Goal: Information Seeking & Learning: Find specific fact

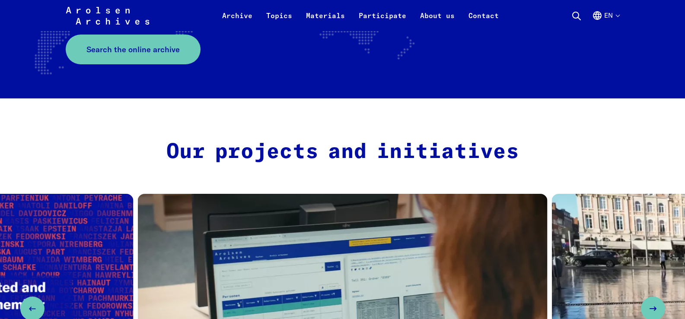
scroll to position [279, 0]
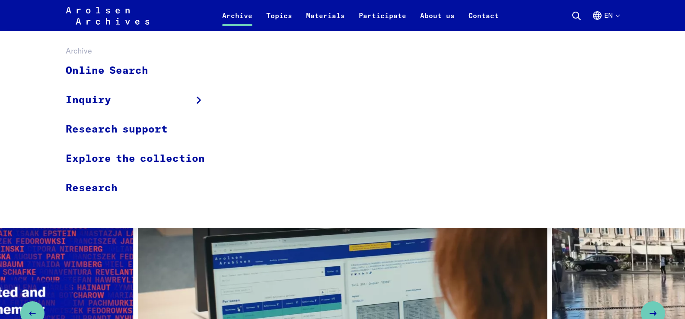
click at [235, 13] on link "Archive" at bounding box center [237, 20] width 44 height 21
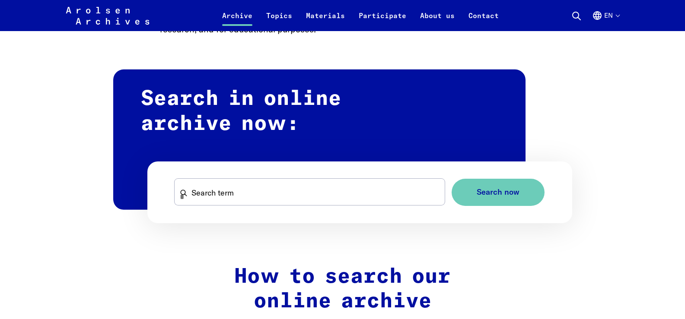
scroll to position [506, 0]
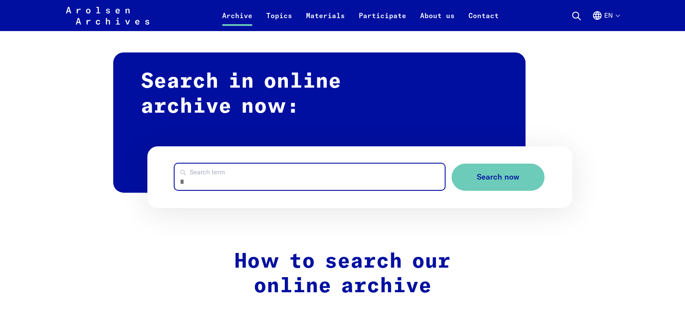
click at [243, 180] on input "Search term" at bounding box center [310, 177] width 270 height 26
type input "*"
click at [187, 176] on input "Search term" at bounding box center [310, 177] width 270 height 26
type input "******"
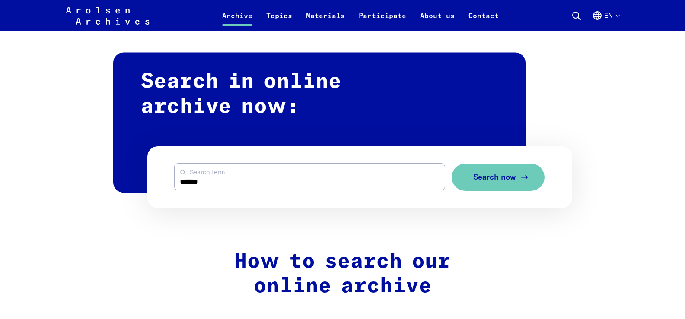
click at [490, 176] on span "Search now" at bounding box center [494, 177] width 43 height 9
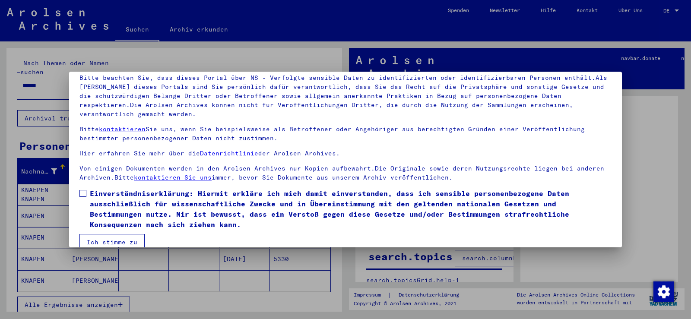
scroll to position [75, 0]
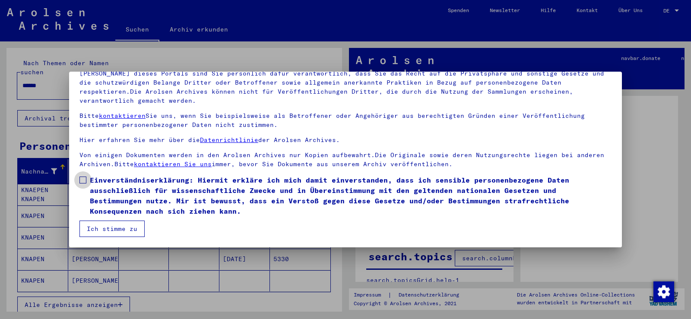
click at [80, 179] on span at bounding box center [83, 180] width 7 height 7
click at [115, 226] on button "Ich stimme zu" at bounding box center [112, 229] width 65 height 16
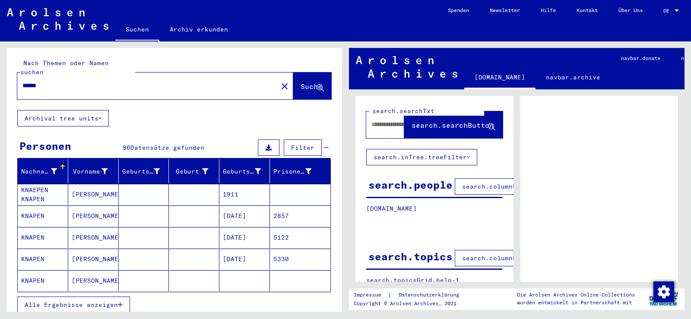
click at [92, 206] on mat-cell "JOHANNES" at bounding box center [93, 216] width 51 height 21
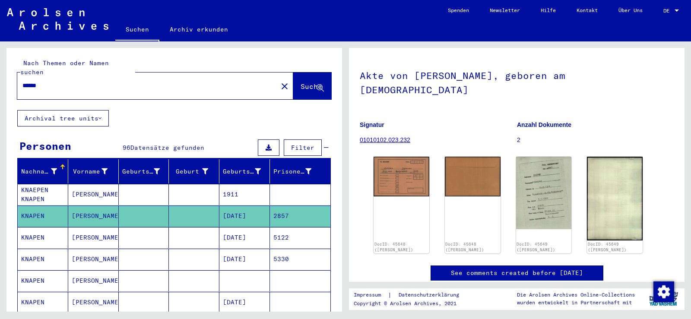
scroll to position [65, 0]
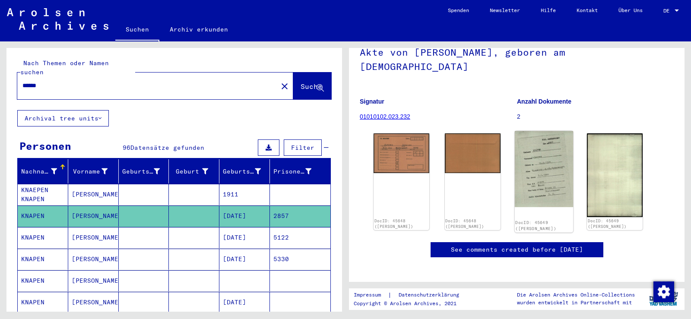
click at [534, 152] on img at bounding box center [544, 169] width 58 height 76
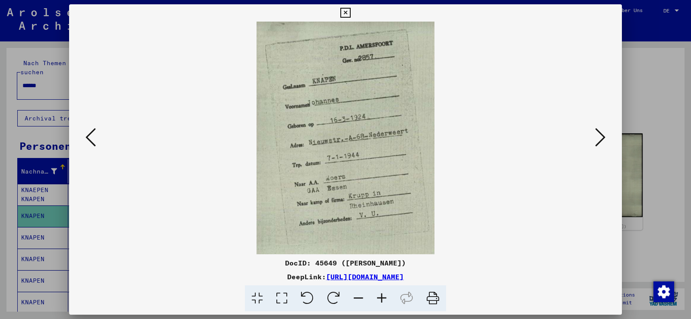
click at [600, 135] on icon at bounding box center [600, 137] width 10 height 21
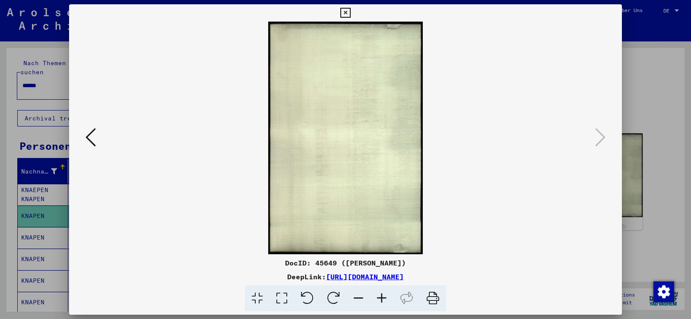
click at [346, 12] on icon at bounding box center [345, 13] width 10 height 10
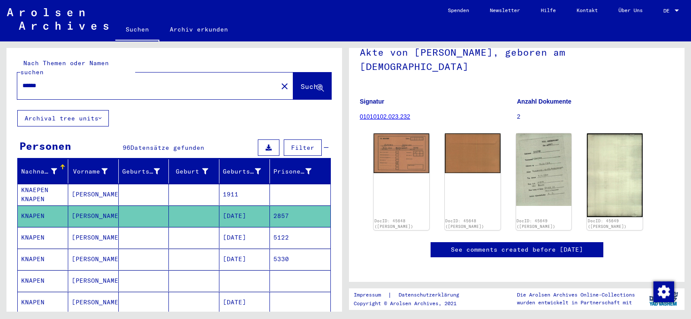
click at [83, 251] on mat-cell "JOHANNES H." at bounding box center [93, 259] width 51 height 21
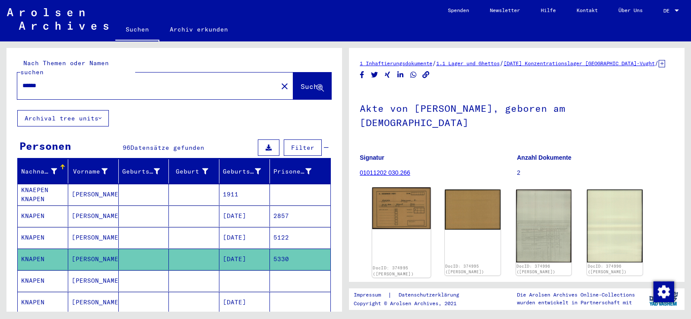
click at [403, 203] on img at bounding box center [401, 209] width 58 height 42
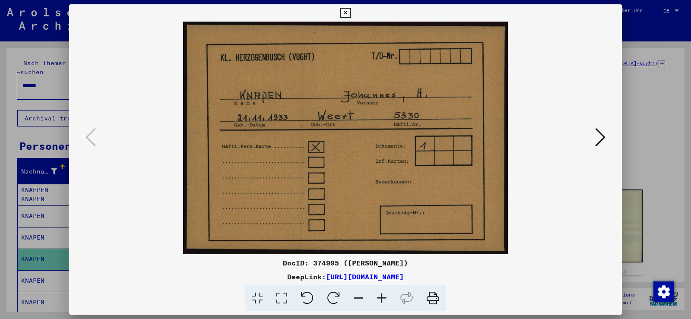
click at [599, 137] on icon at bounding box center [600, 137] width 10 height 21
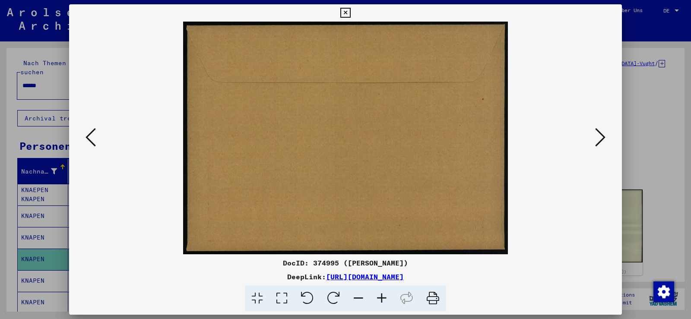
click at [600, 137] on icon at bounding box center [600, 137] width 10 height 21
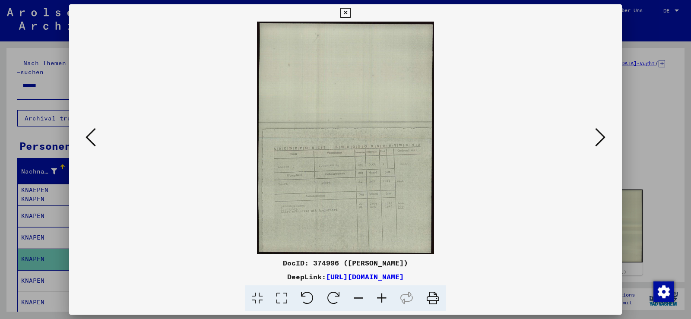
click at [600, 137] on icon at bounding box center [600, 137] width 10 height 21
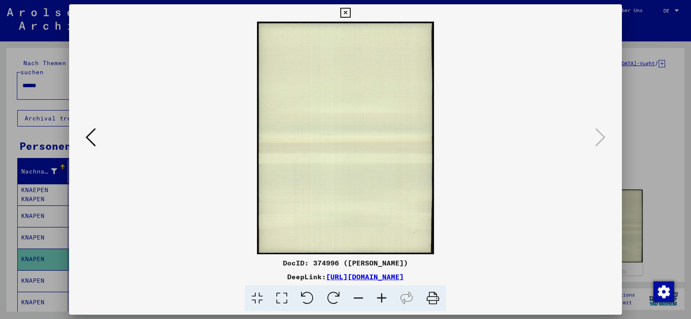
click at [92, 140] on icon at bounding box center [91, 137] width 10 height 21
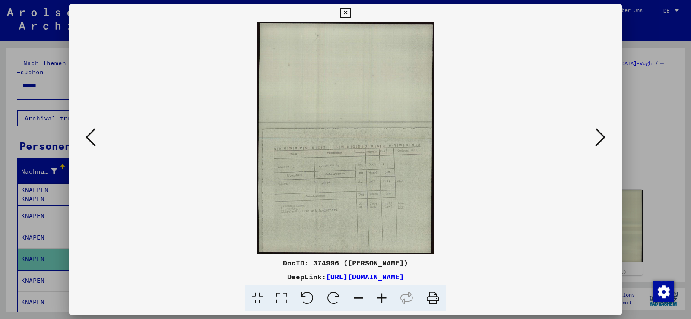
click at [385, 297] on icon at bounding box center [381, 299] width 23 height 26
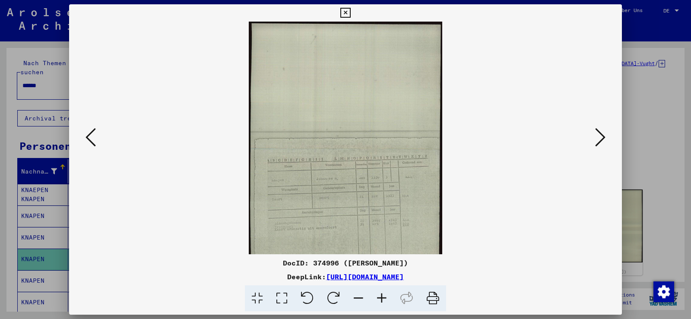
click at [385, 297] on icon at bounding box center [381, 299] width 23 height 26
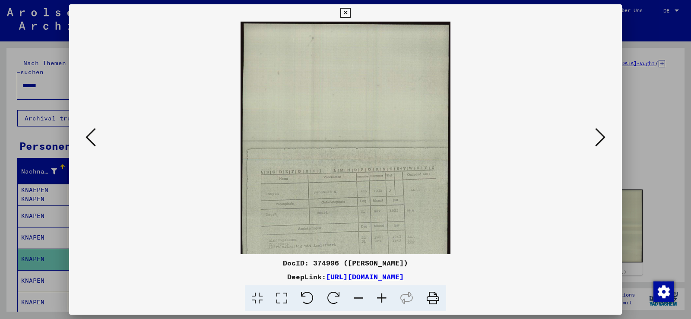
click at [385, 297] on icon at bounding box center [381, 299] width 23 height 26
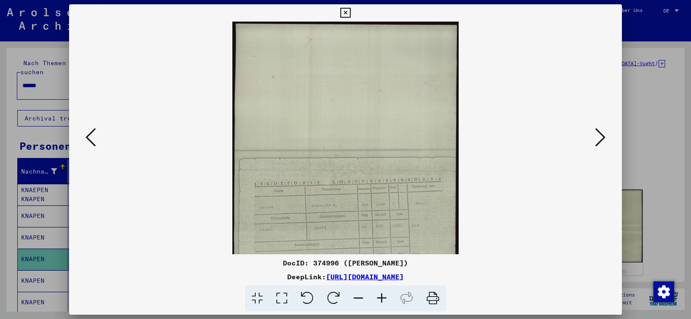
click at [385, 297] on icon at bounding box center [381, 299] width 23 height 26
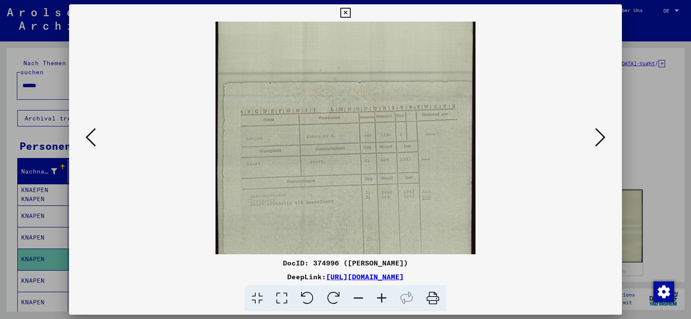
scroll to position [108, 0]
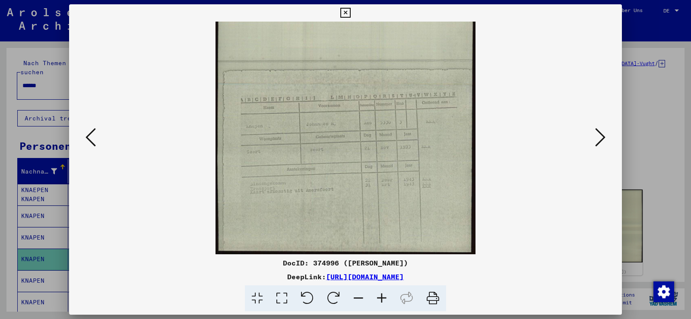
drag, startPoint x: 381, startPoint y: 229, endPoint x: 382, endPoint y: 102, distance: 126.6
click at [382, 102] on img at bounding box center [346, 84] width 260 height 341
click at [380, 296] on icon at bounding box center [381, 299] width 23 height 26
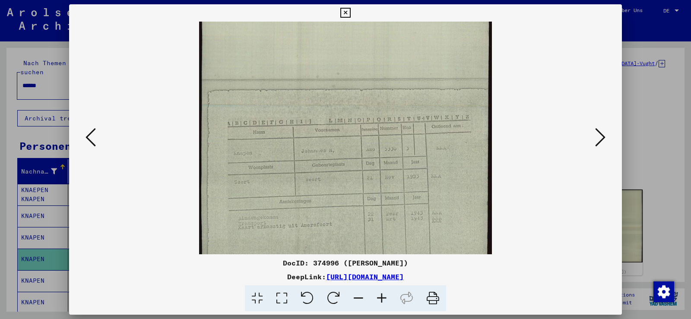
click at [380, 296] on icon at bounding box center [381, 299] width 23 height 26
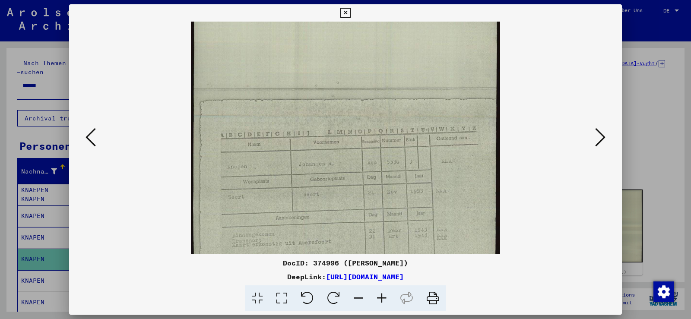
click at [380, 296] on icon at bounding box center [381, 299] width 23 height 26
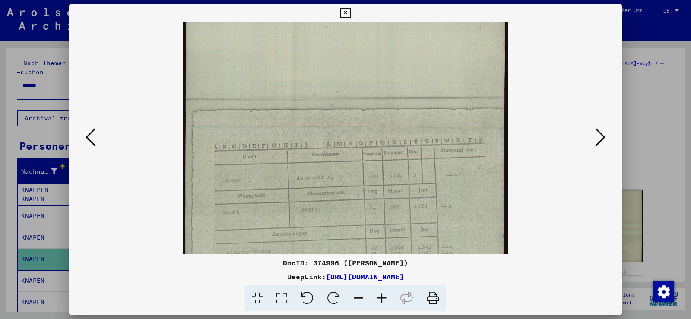
click at [380, 296] on icon at bounding box center [381, 299] width 23 height 26
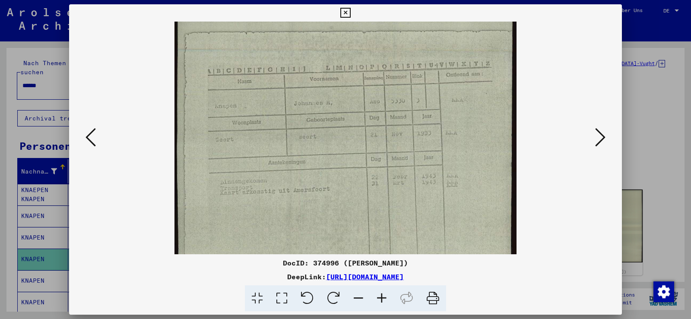
scroll to position [197, 0]
drag, startPoint x: 366, startPoint y: 239, endPoint x: 365, endPoint y: 150, distance: 89.0
click at [368, 150] on img at bounding box center [346, 49] width 342 height 449
click at [345, 12] on icon at bounding box center [345, 13] width 10 height 10
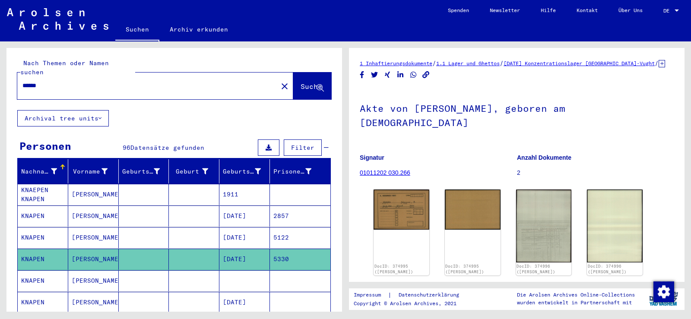
click at [57, 81] on input "******" at bounding box center [147, 85] width 250 height 9
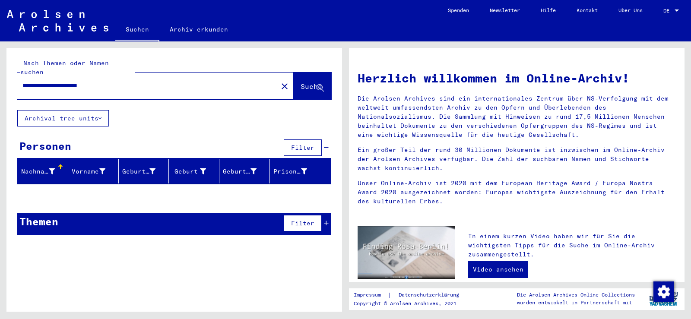
click at [146, 81] on input "**********" at bounding box center [144, 85] width 245 height 9
click at [301, 82] on span "Suche" at bounding box center [312, 86] width 22 height 9
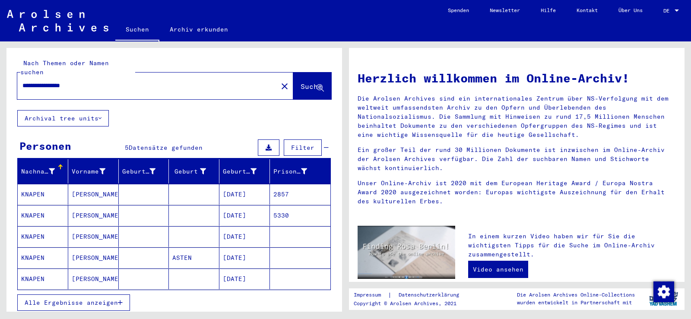
click at [88, 299] on span "Alle Ergebnisse anzeigen" at bounding box center [71, 303] width 93 height 8
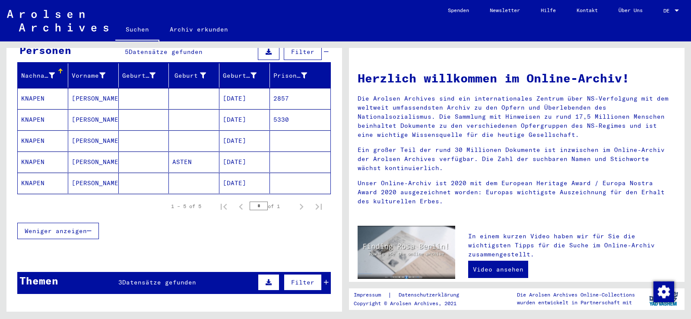
scroll to position [101, 0]
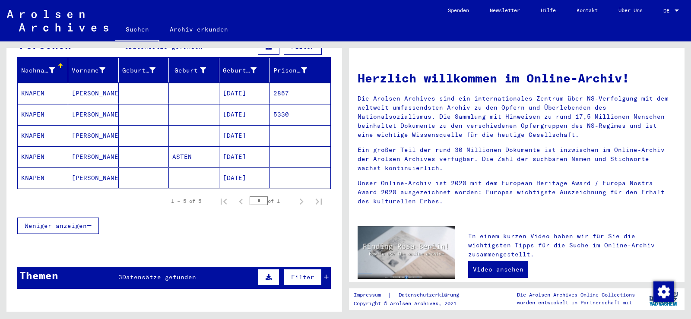
click at [149, 274] on span "Datensätze gefunden" at bounding box center [159, 278] width 74 height 8
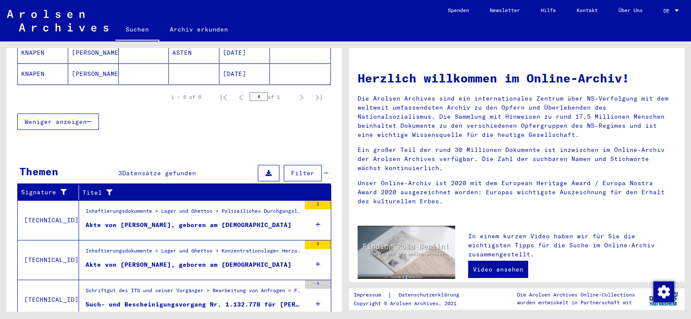
scroll to position [213, 0]
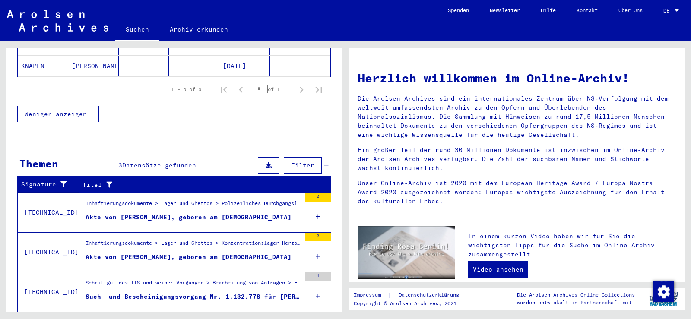
click at [169, 213] on div "Akte von KNAPEN, JOHANNES, geboren am 16.03.1924" at bounding box center [189, 217] width 206 height 9
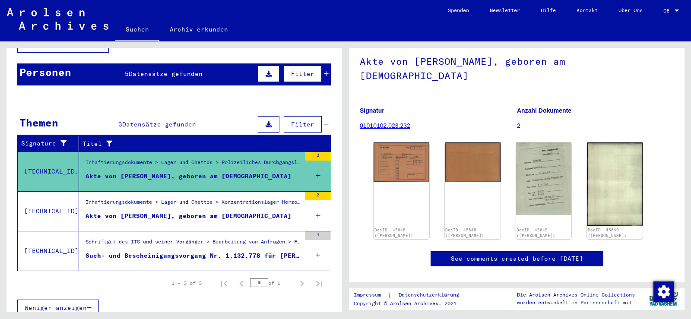
scroll to position [61, 0]
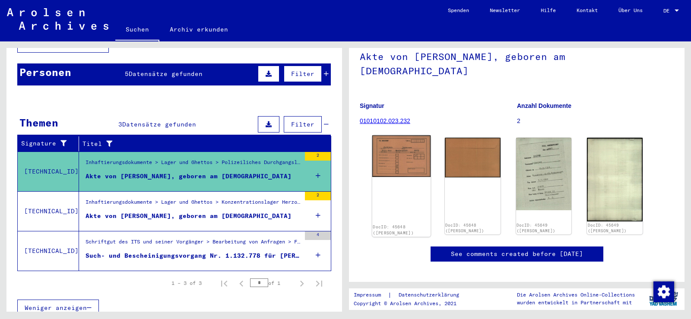
click at [412, 138] on img at bounding box center [401, 156] width 58 height 41
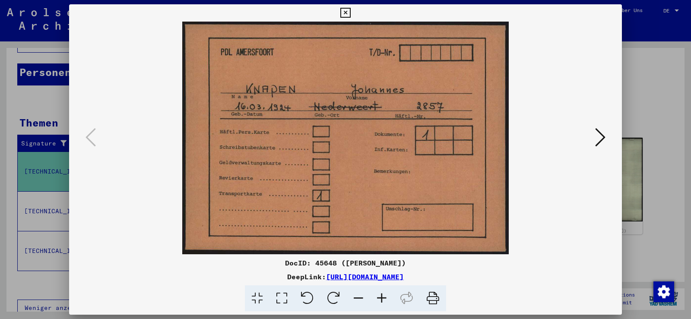
click at [604, 136] on icon at bounding box center [600, 137] width 10 height 21
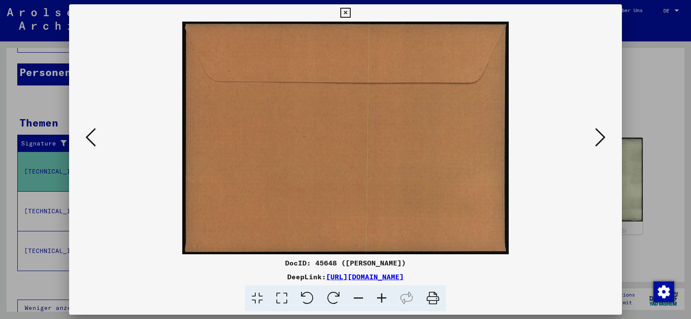
click at [604, 136] on icon at bounding box center [600, 137] width 10 height 21
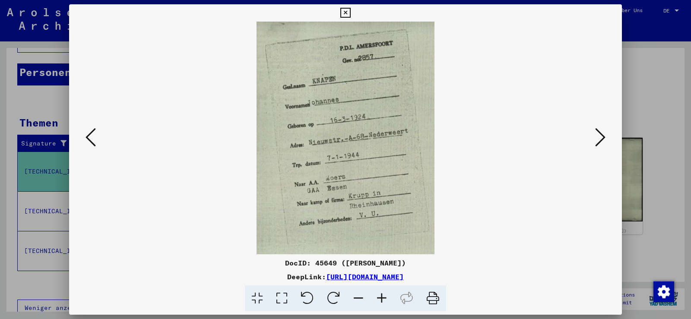
click at [602, 137] on icon at bounding box center [600, 137] width 10 height 21
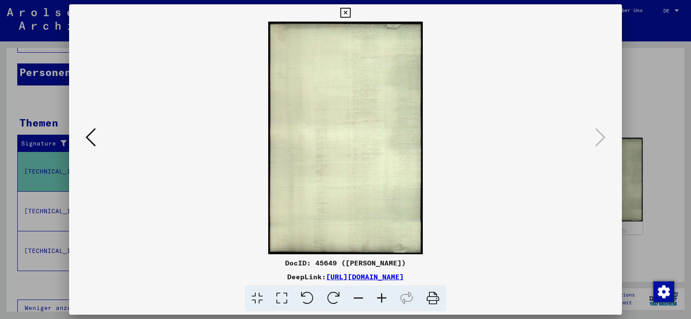
click at [347, 10] on icon at bounding box center [345, 13] width 10 height 10
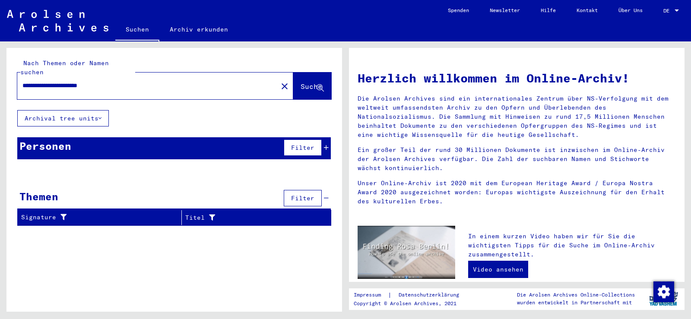
click at [124, 81] on input "**********" at bounding box center [144, 85] width 245 height 9
type input "*"
click at [304, 82] on span "Suche" at bounding box center [312, 86] width 22 height 9
click at [23, 81] on input "*********" at bounding box center [144, 85] width 245 height 9
click at [305, 82] on span "Suche" at bounding box center [312, 86] width 22 height 9
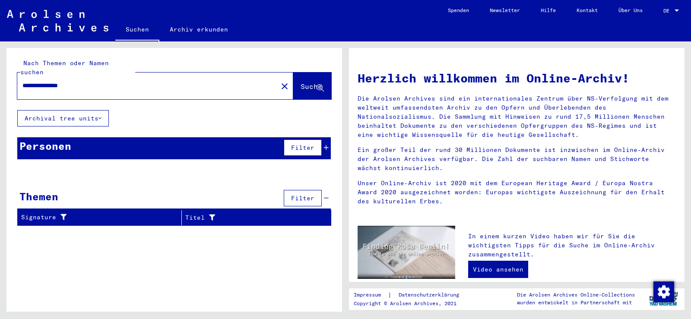
click at [125, 81] on input "**********" at bounding box center [144, 85] width 245 height 9
type input "******"
click at [302, 82] on span "Suche" at bounding box center [312, 86] width 22 height 9
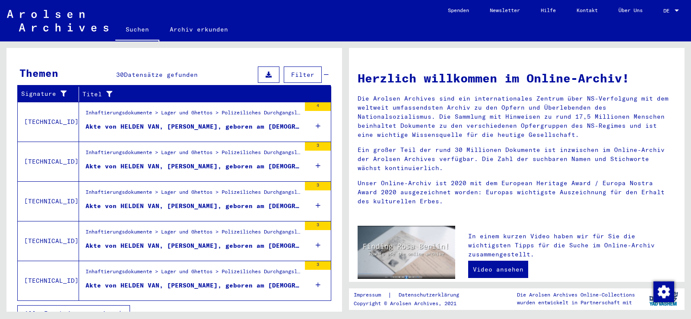
scroll to position [129, 0]
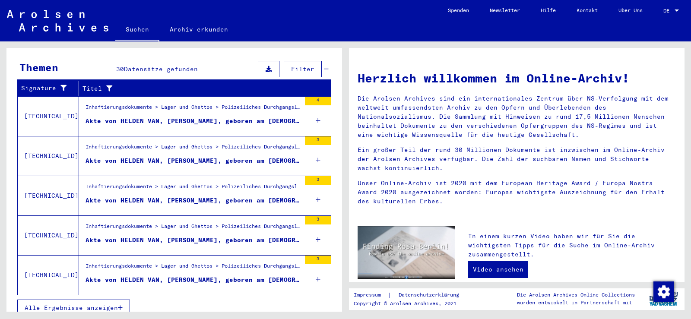
click at [99, 304] on span "Alle Ergebnisse anzeigen" at bounding box center [71, 308] width 93 height 8
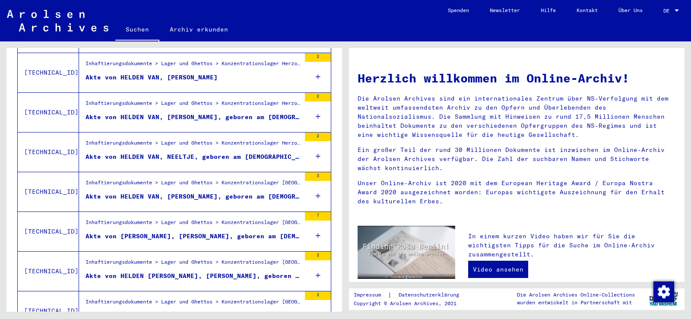
scroll to position [505, 0]
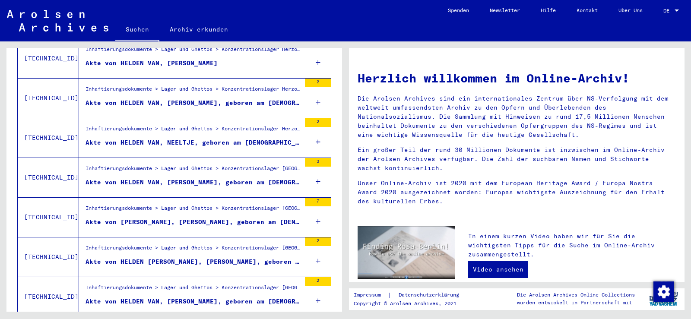
click at [181, 218] on div "Akte von VAN MOORSEL, JOHANNES, geboren am 21.12.1925, geboren in HELDEN" at bounding box center [193, 222] width 215 height 9
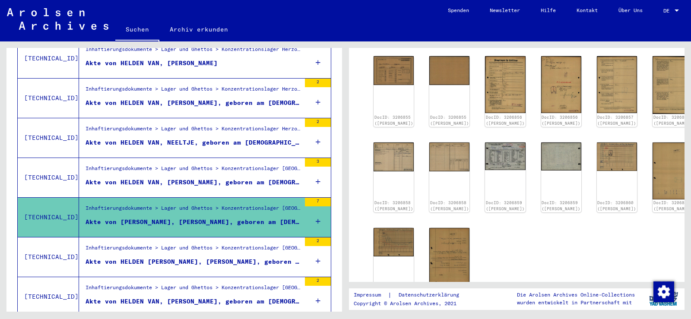
scroll to position [152, 0]
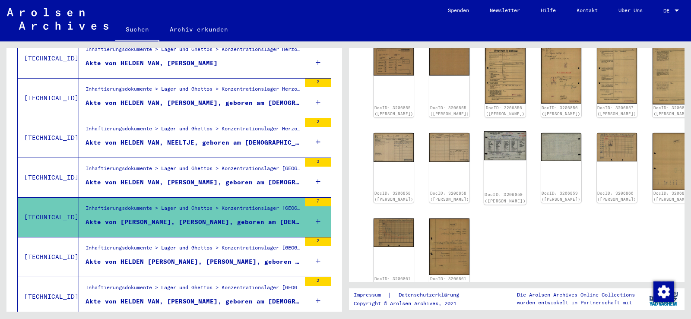
click at [491, 146] on img at bounding box center [505, 145] width 42 height 29
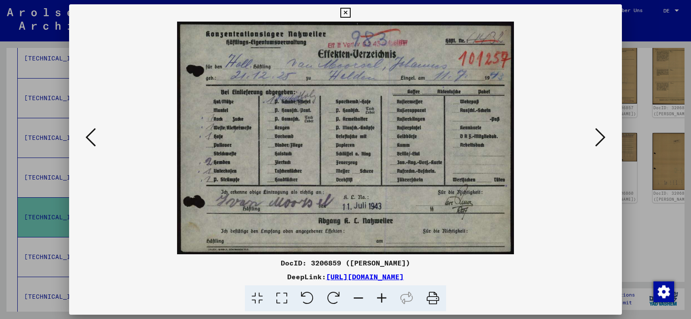
click at [381, 297] on icon at bounding box center [381, 299] width 23 height 26
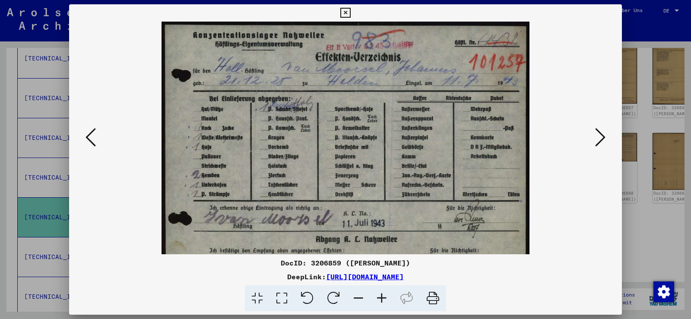
click at [381, 297] on icon at bounding box center [381, 299] width 23 height 26
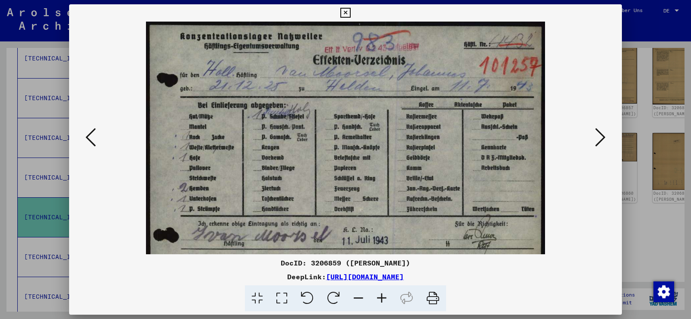
click at [381, 297] on icon at bounding box center [381, 299] width 23 height 26
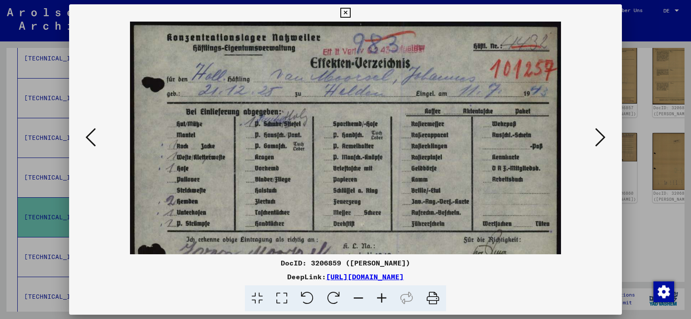
click at [381, 297] on icon at bounding box center [381, 299] width 23 height 26
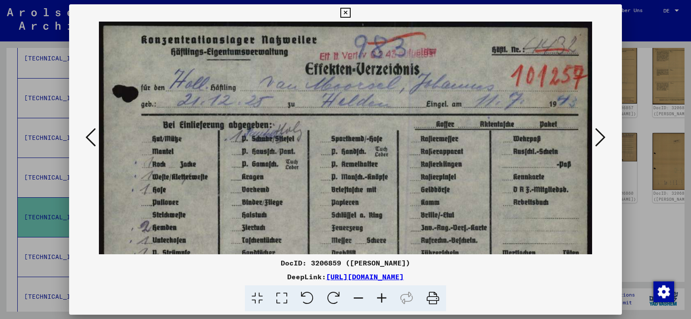
click at [381, 297] on icon at bounding box center [381, 299] width 23 height 26
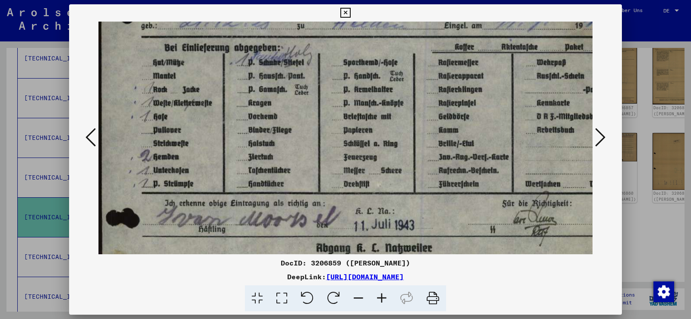
scroll to position [84, 2]
drag, startPoint x: 407, startPoint y: 180, endPoint x: 364, endPoint y: 96, distance: 94.7
click at [364, 96] on img at bounding box center [359, 118] width 525 height 363
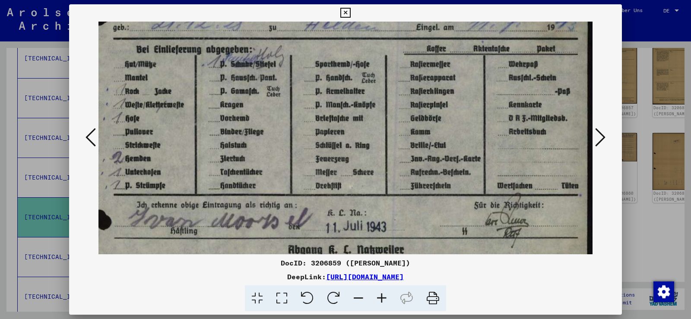
scroll to position [83, 30]
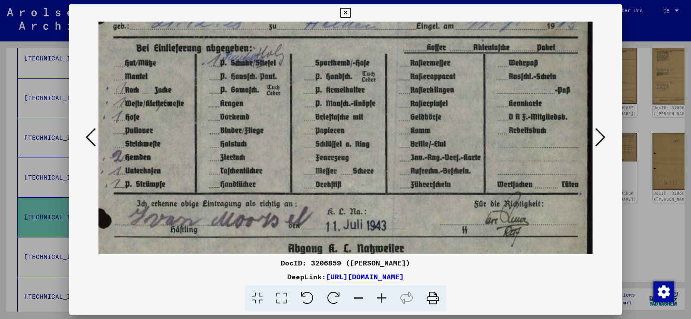
drag, startPoint x: 538, startPoint y: 127, endPoint x: 444, endPoint y: 129, distance: 94.2
click at [444, 129] on img at bounding box center [330, 119] width 525 height 363
click at [604, 134] on icon at bounding box center [600, 137] width 10 height 21
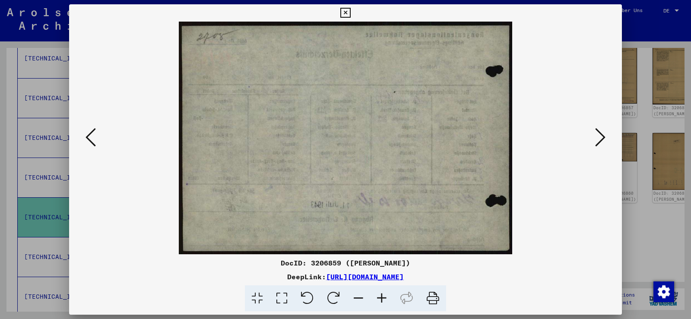
click at [604, 134] on icon at bounding box center [600, 137] width 10 height 21
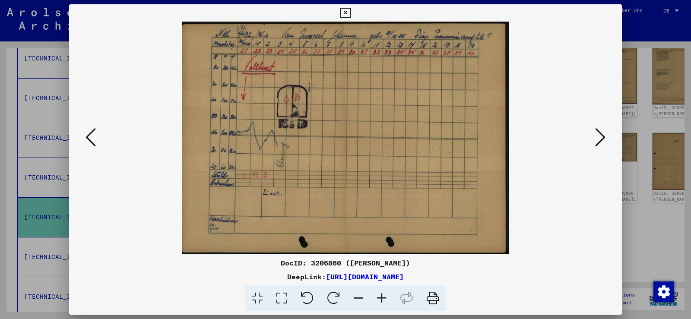
click at [601, 134] on icon at bounding box center [600, 137] width 10 height 21
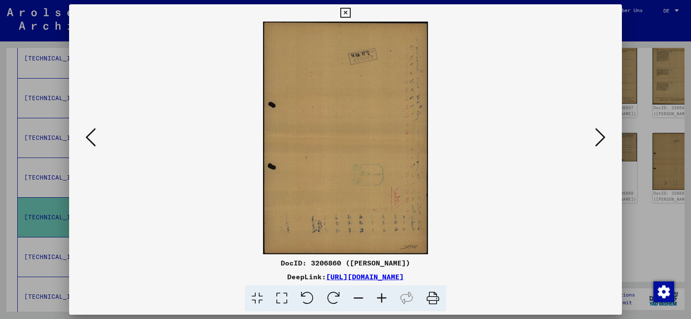
click at [601, 134] on icon at bounding box center [600, 137] width 10 height 21
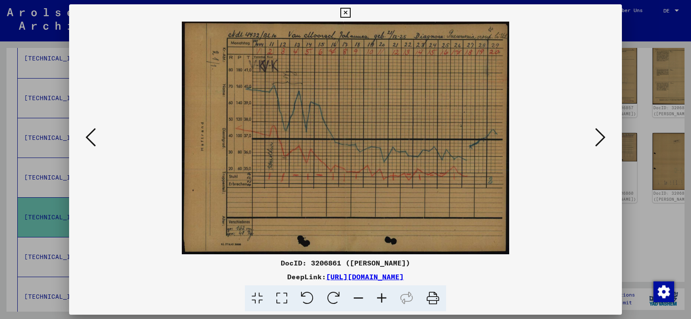
click at [601, 134] on icon at bounding box center [600, 137] width 10 height 21
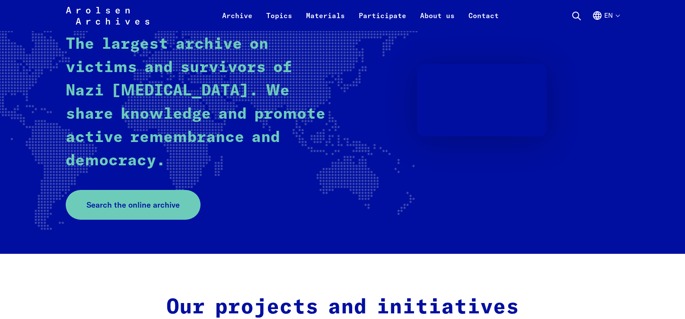
scroll to position [442, 0]
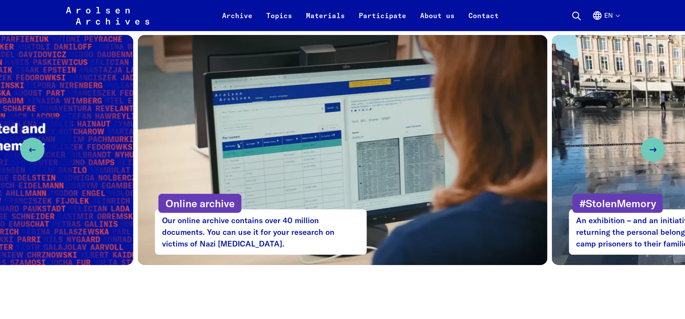
click at [191, 203] on p "Online archive" at bounding box center [200, 203] width 83 height 19
